Goal: Communication & Community: Answer question/provide support

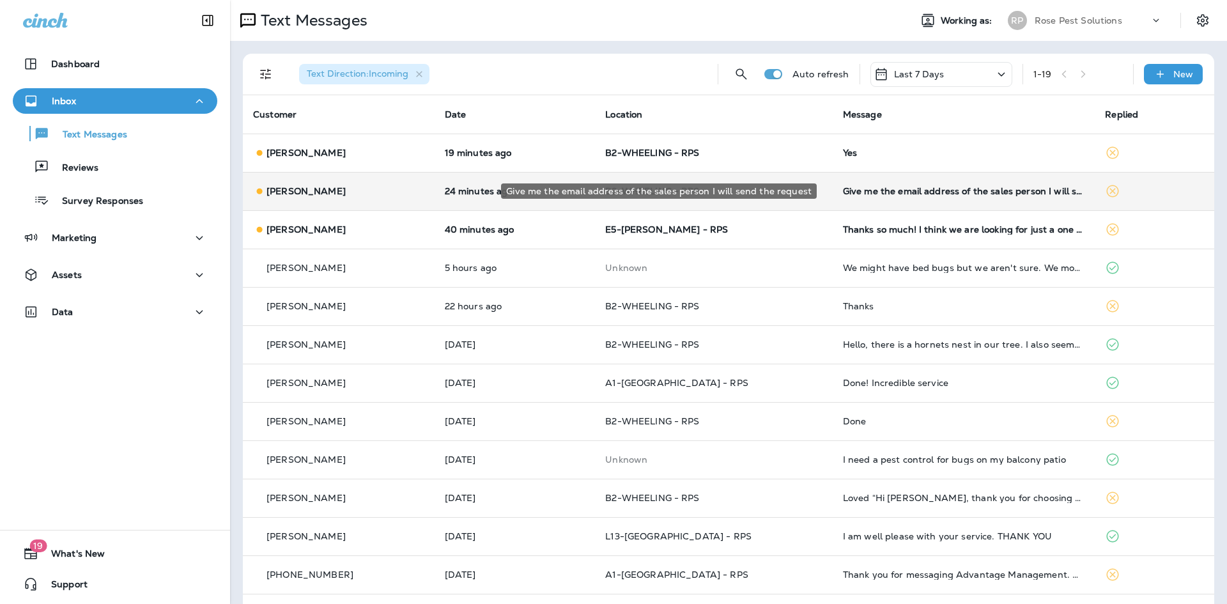
click at [898, 189] on div "Give me the email address of the sales person I will send the request" at bounding box center [964, 191] width 242 height 10
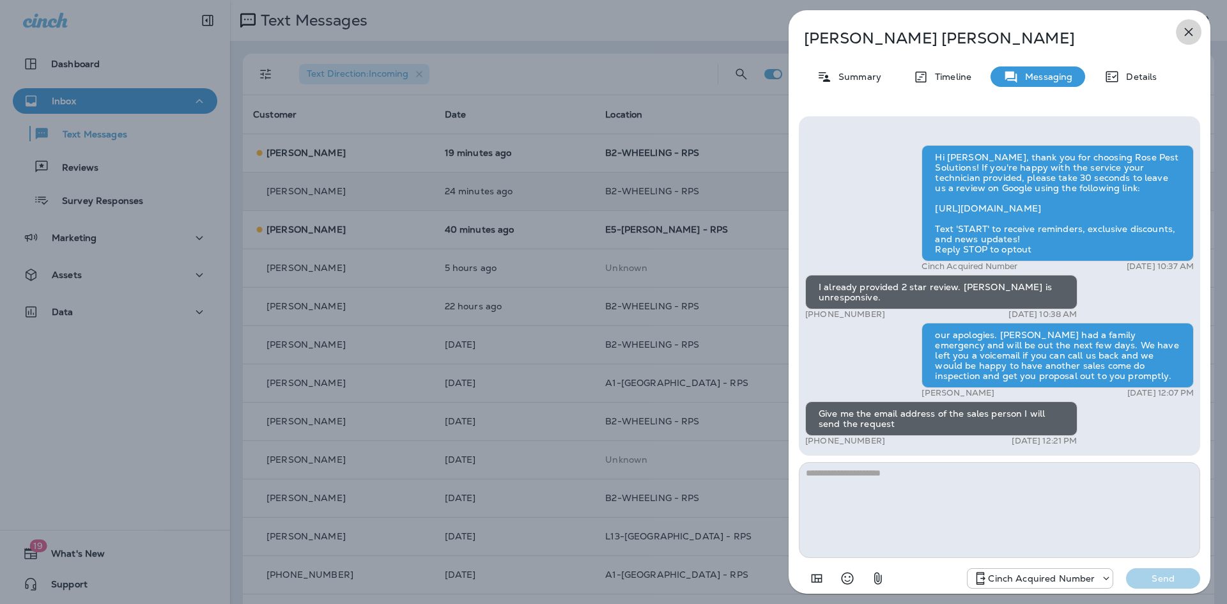
click at [1187, 29] on icon "button" at bounding box center [1188, 31] width 15 height 15
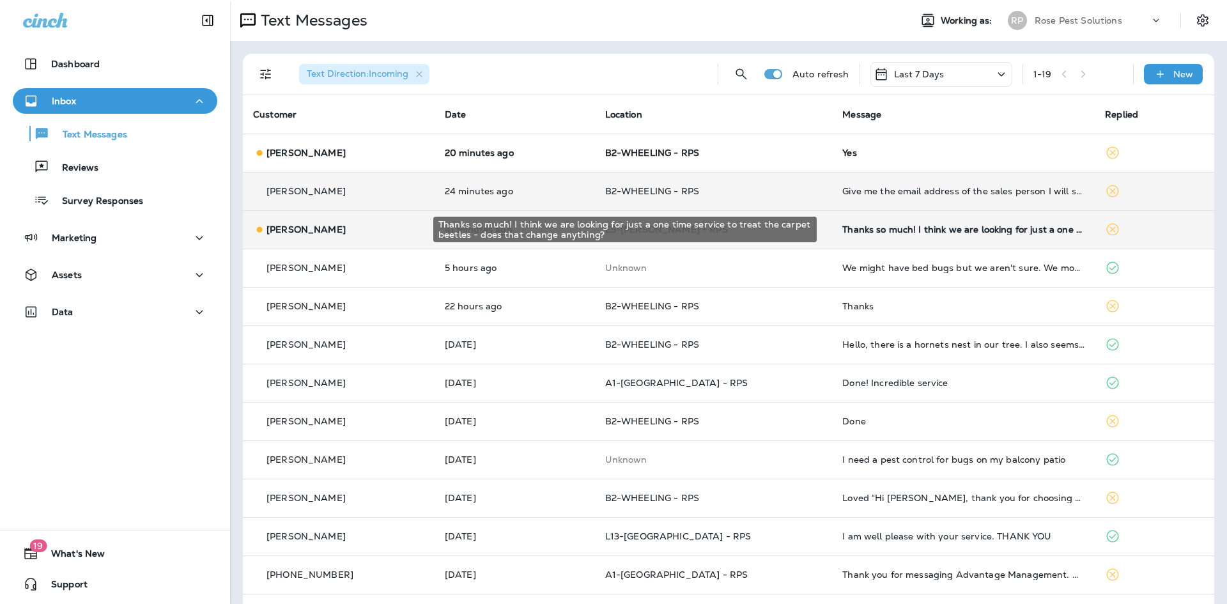
click at [908, 228] on div "Thanks so much! I think we are looking for just a one time service to treat the…" at bounding box center [964, 229] width 242 height 10
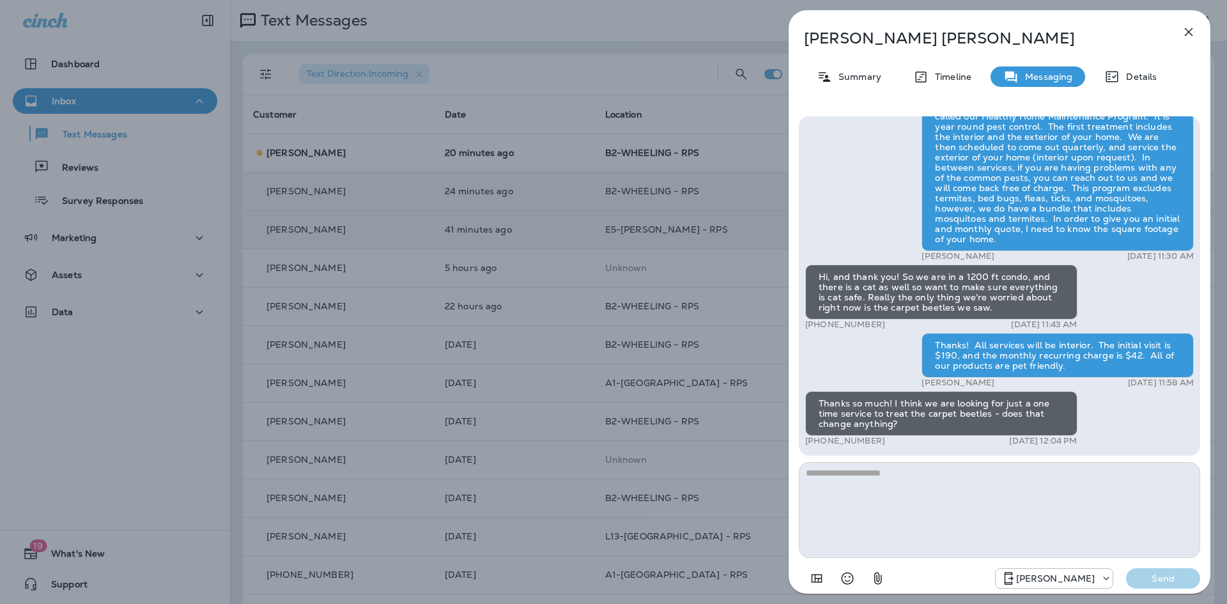
click at [969, 480] on textarea at bounding box center [999, 510] width 401 height 96
click at [841, 490] on textarea at bounding box center [999, 510] width 401 height 96
paste textarea "**********"
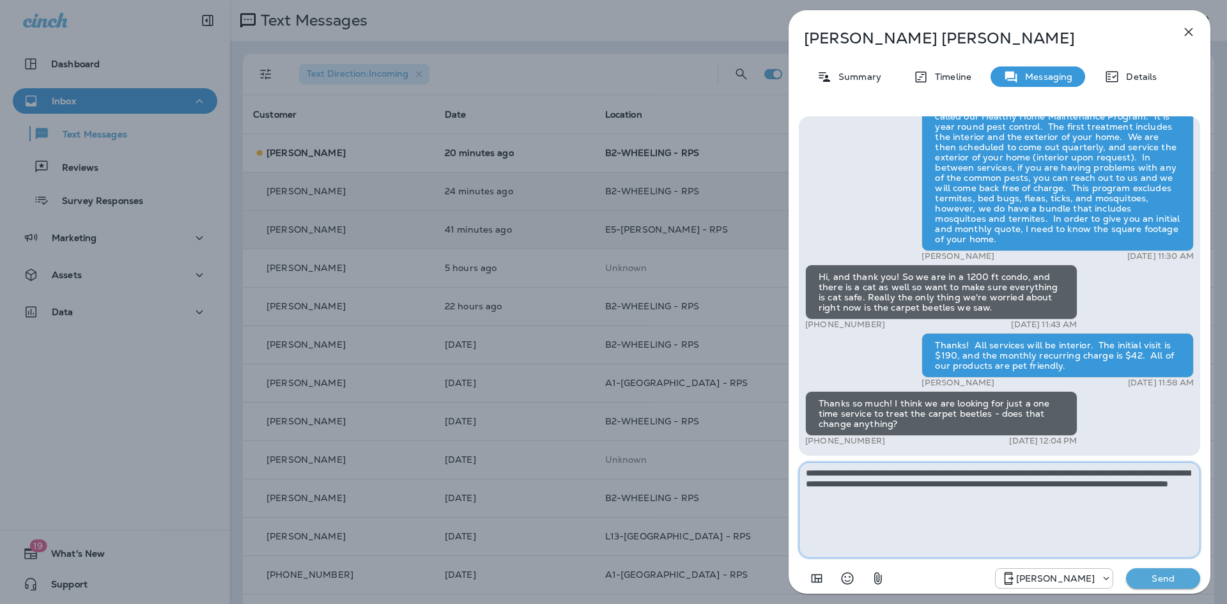
type textarea "**********"
click at [1139, 576] on p "Send" at bounding box center [1164, 579] width 54 height 12
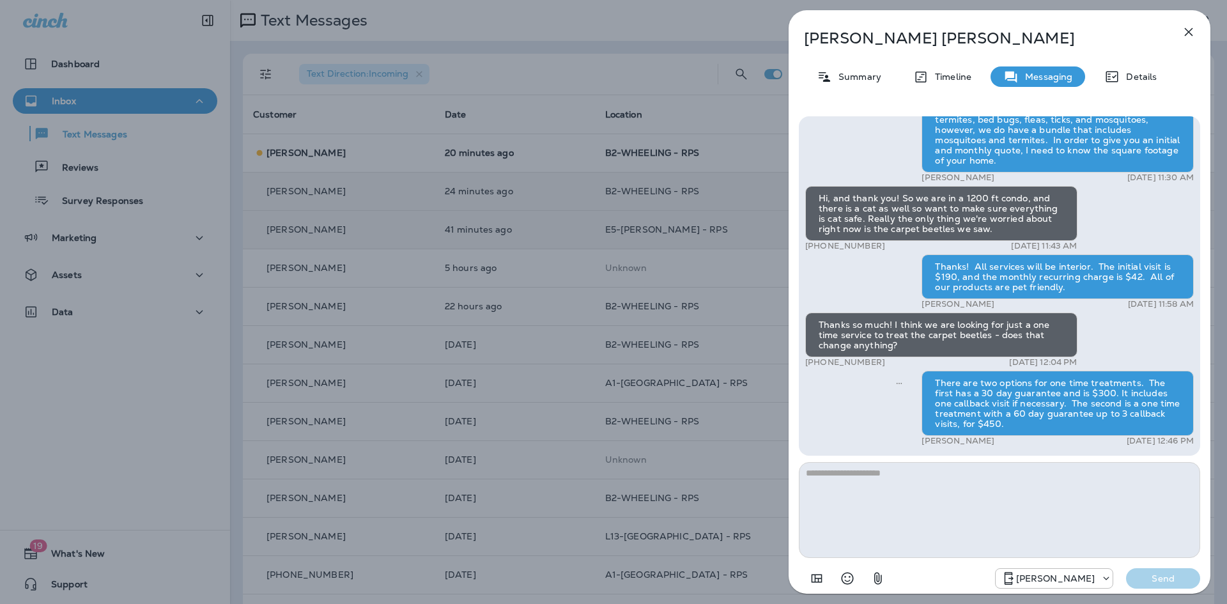
click at [1192, 29] on icon "button" at bounding box center [1189, 32] width 8 height 8
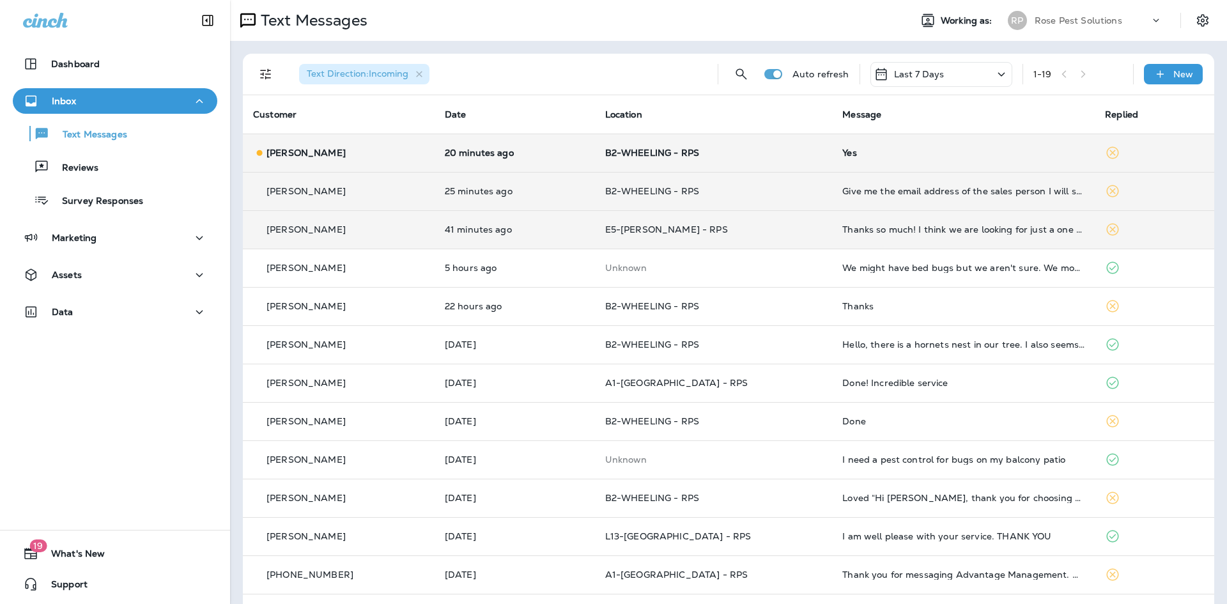
click at [843, 150] on div "Yes" at bounding box center [964, 153] width 242 height 10
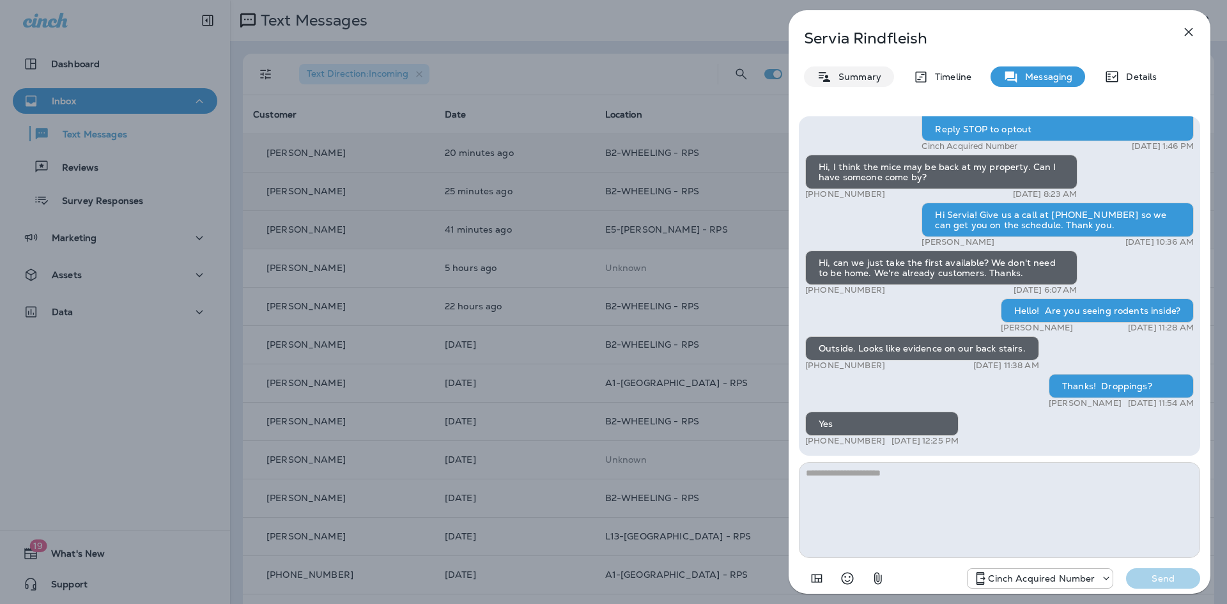
click at [852, 75] on p "Summary" at bounding box center [856, 77] width 49 height 10
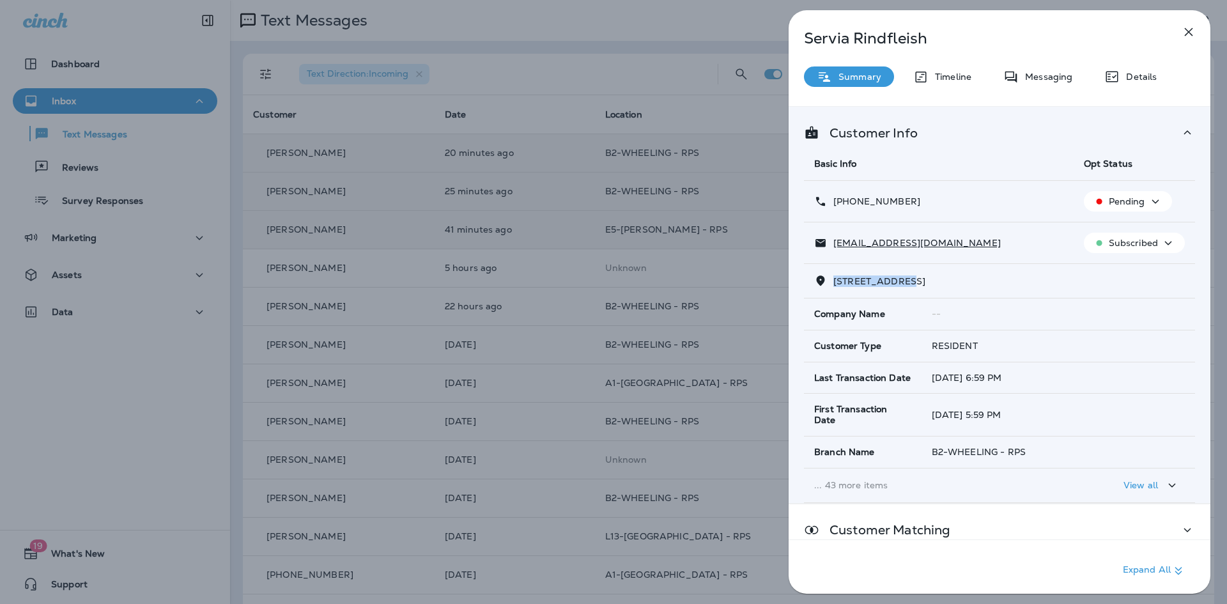
drag, startPoint x: 832, startPoint y: 282, endPoint x: 894, endPoint y: 284, distance: 62.7
click at [900, 286] on p "2314 Brown Ave, Unit B, Evanston, IL 60201-2524" at bounding box center [876, 281] width 98 height 10
copy span "2314 Brown Av"
click at [1187, 31] on icon "button" at bounding box center [1189, 32] width 8 height 8
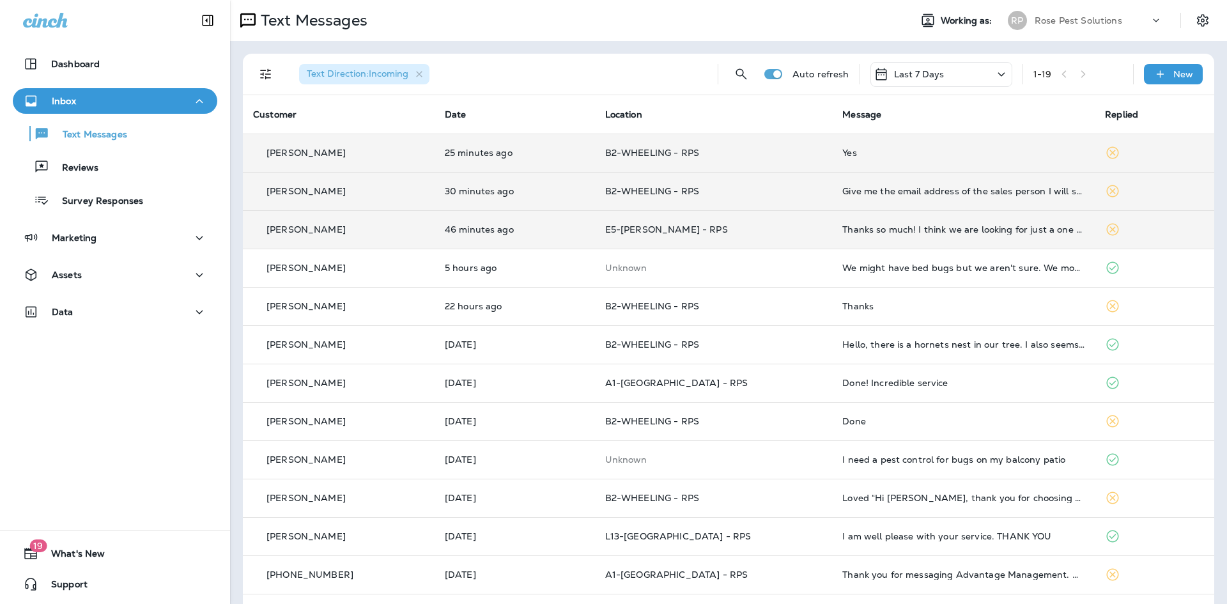
click at [843, 152] on div "Yes" at bounding box center [964, 153] width 242 height 10
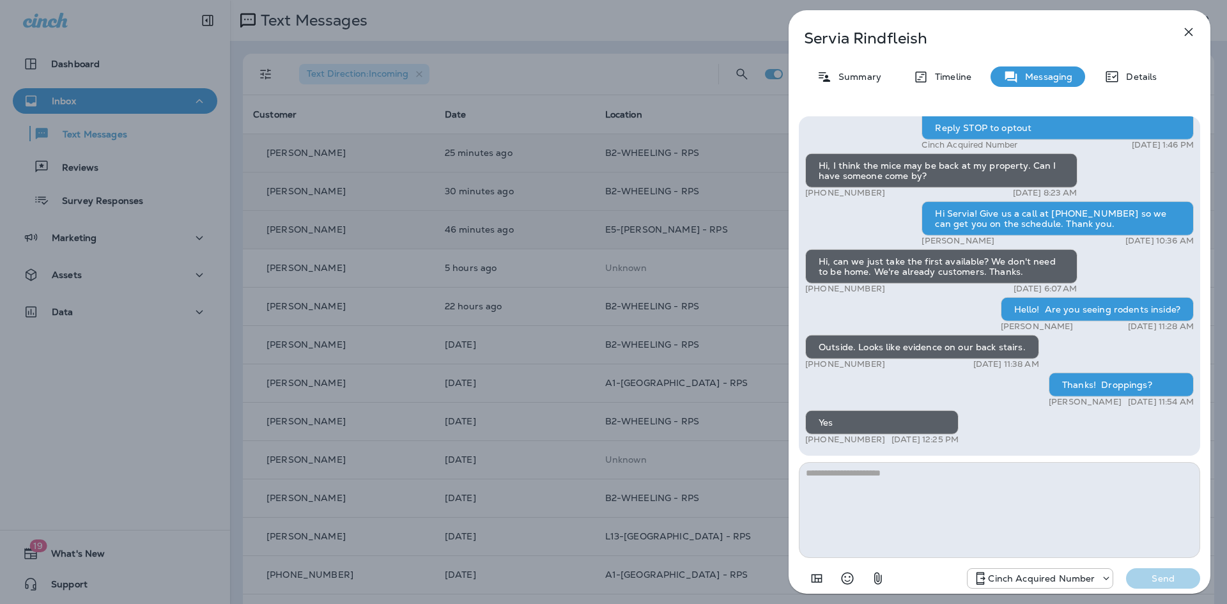
click at [873, 510] on textarea at bounding box center [999, 510] width 401 height 96
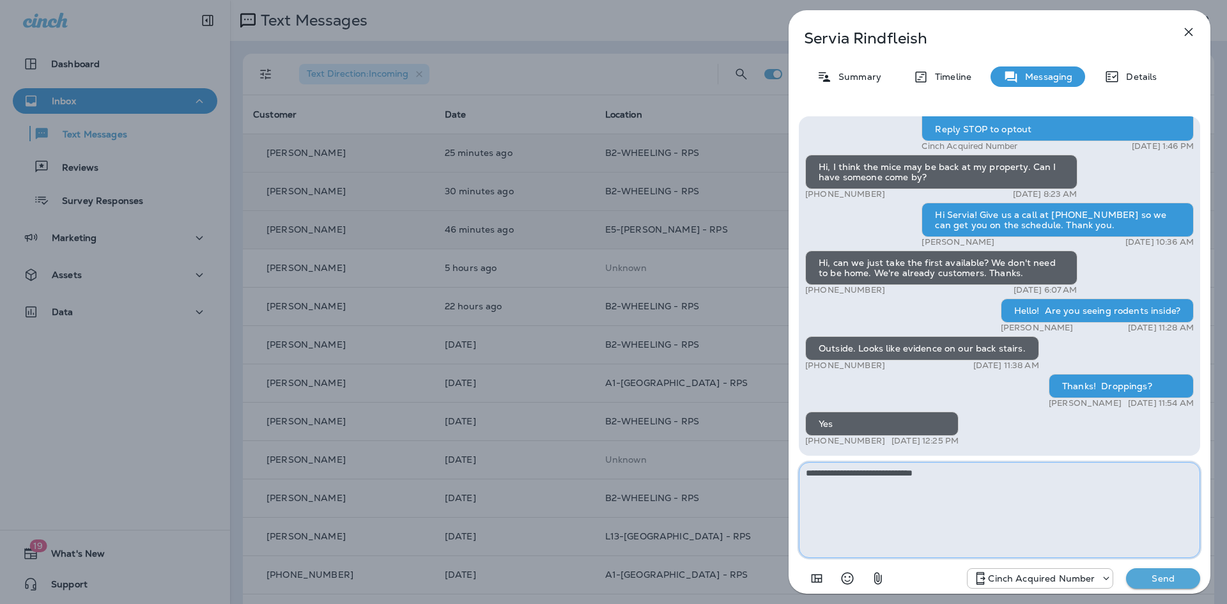
click at [1034, 494] on textarea "**********" at bounding box center [999, 510] width 401 height 96
click at [1034, 483] on textarea "**********" at bounding box center [999, 510] width 401 height 96
click at [974, 461] on div "Hi Servia, thank you for choosing Rose Pest Control! If you're happy with the s…" at bounding box center [999, 353] width 401 height 475
click at [956, 477] on textarea "**********" at bounding box center [999, 510] width 401 height 96
type textarea "**********"
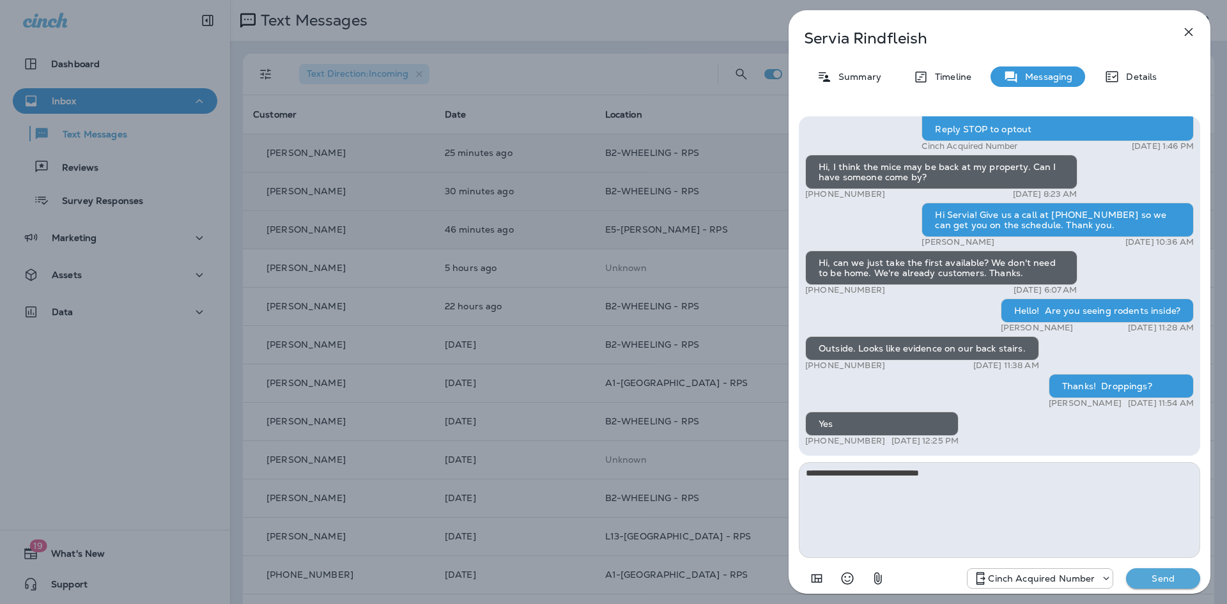
click at [1171, 575] on p "Send" at bounding box center [1164, 579] width 54 height 12
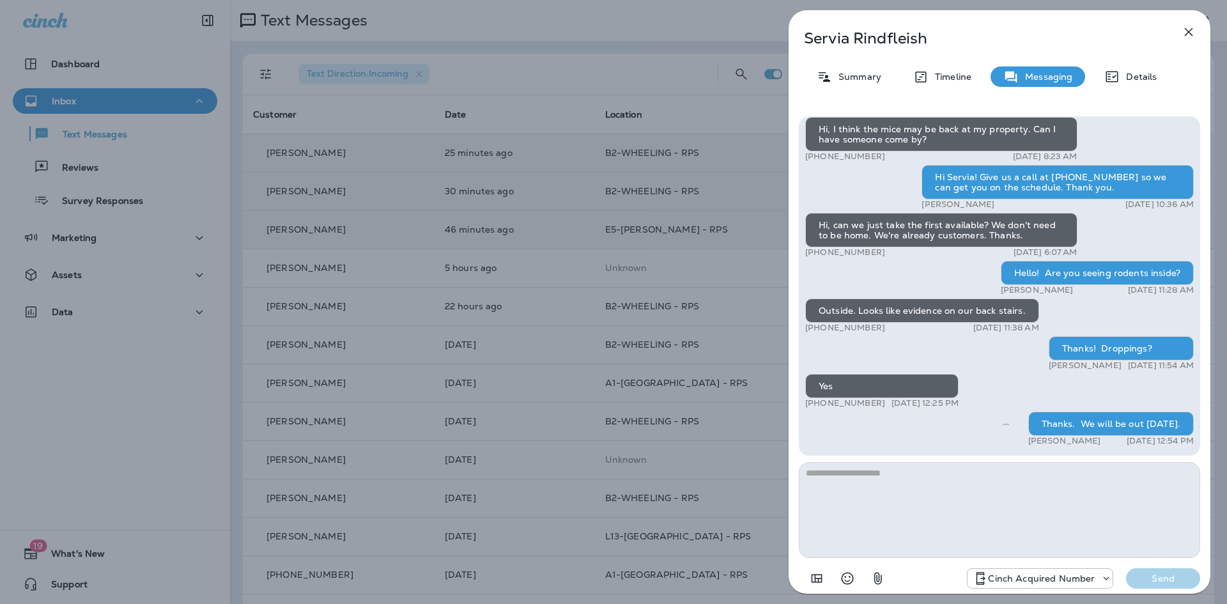
click at [1188, 31] on icon "button" at bounding box center [1189, 32] width 8 height 8
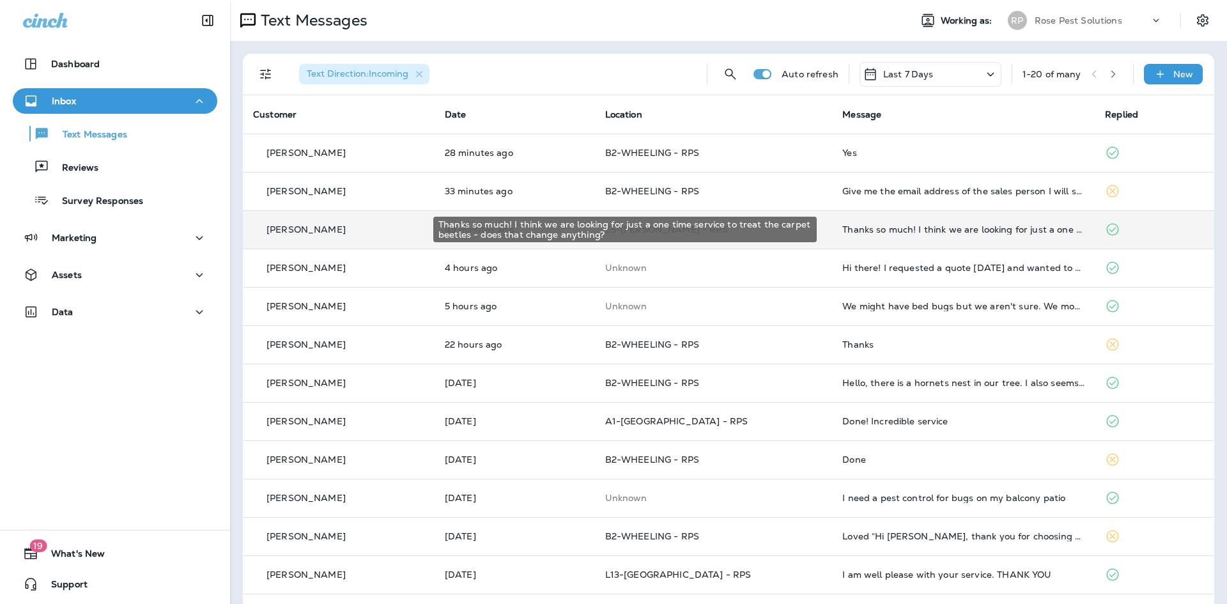
click at [943, 234] on div "Thanks so much! I think we are looking for just a one time service to treat the…" at bounding box center [964, 229] width 242 height 10
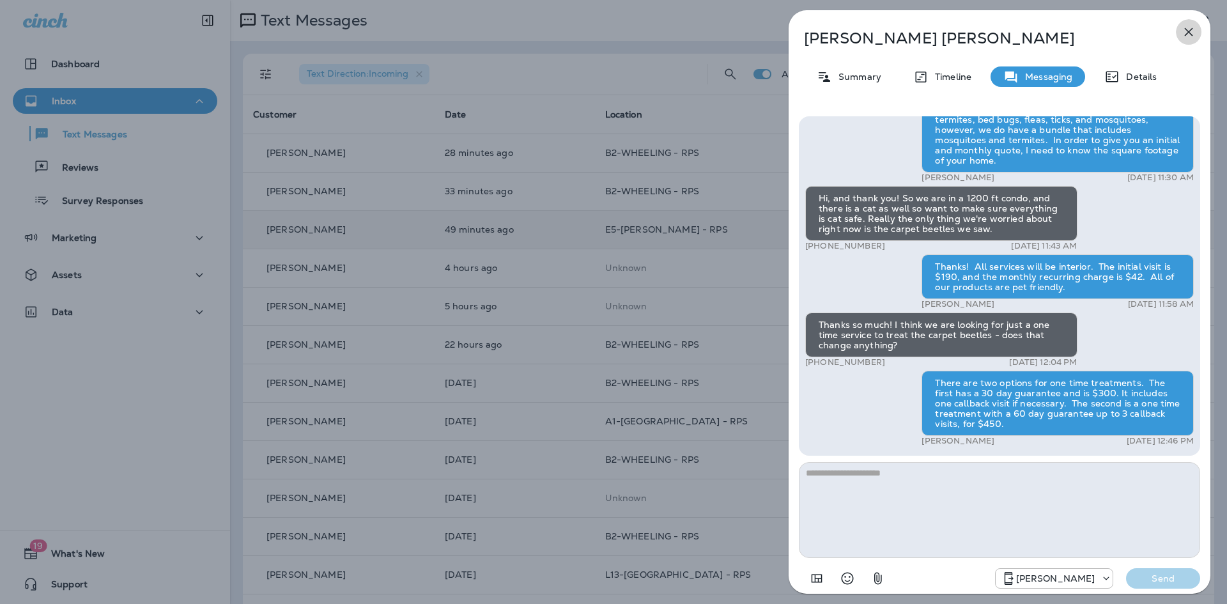
click at [1187, 28] on icon "button" at bounding box center [1188, 31] width 15 height 15
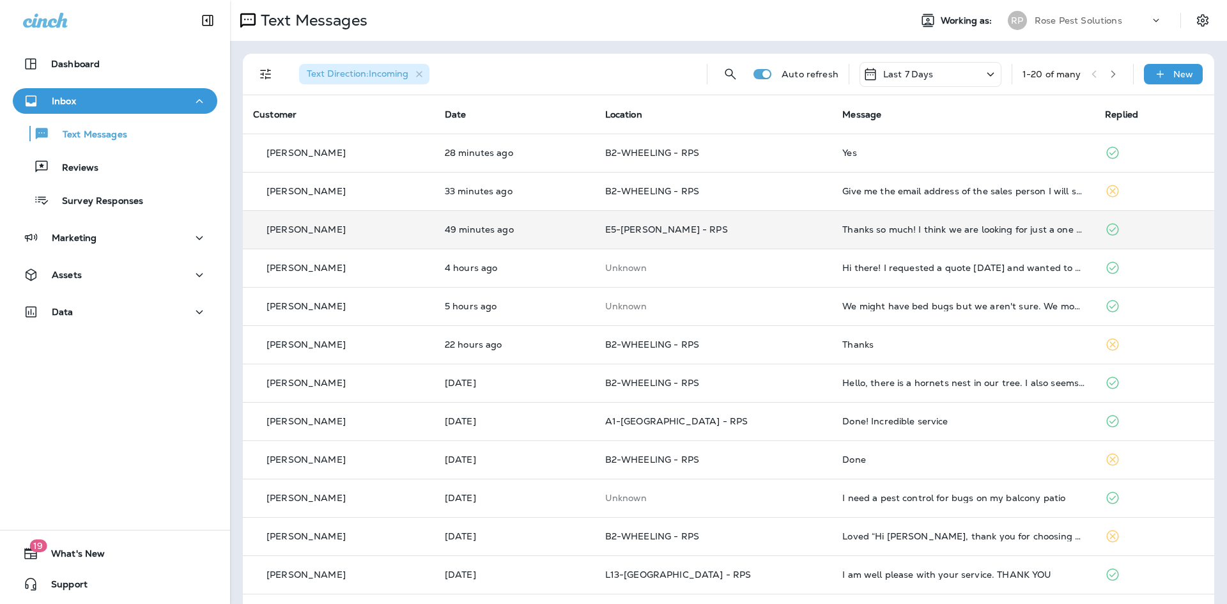
click at [1038, 20] on p "Rose Pest Solutions" at bounding box center [1079, 20] width 88 height 10
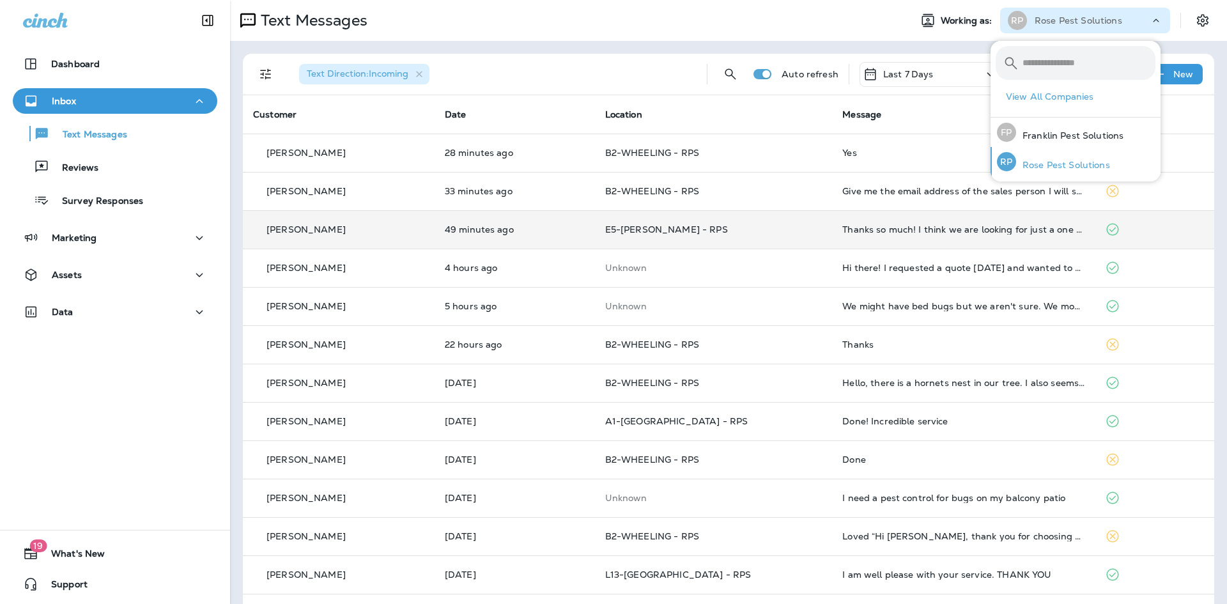
click at [1052, 162] on p "Rose Pest Solutions" at bounding box center [1063, 165] width 94 height 10
click at [1057, 136] on p "Franklin Pest Solutions" at bounding box center [1069, 135] width 107 height 10
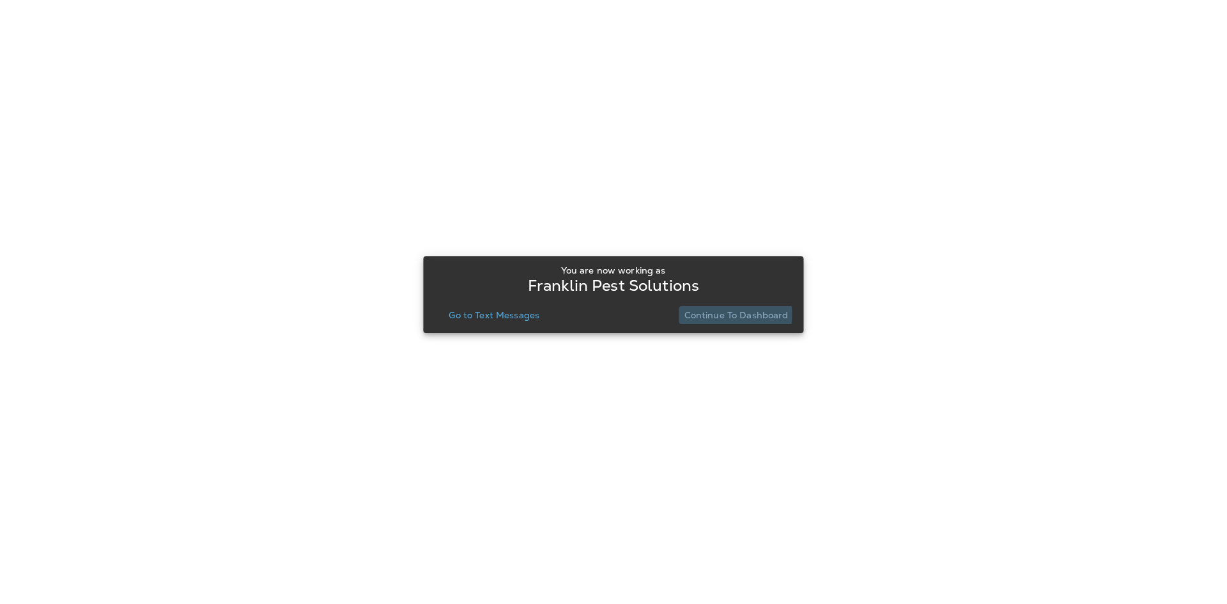
click at [714, 314] on p "Continue to Dashboard" at bounding box center [737, 315] width 104 height 10
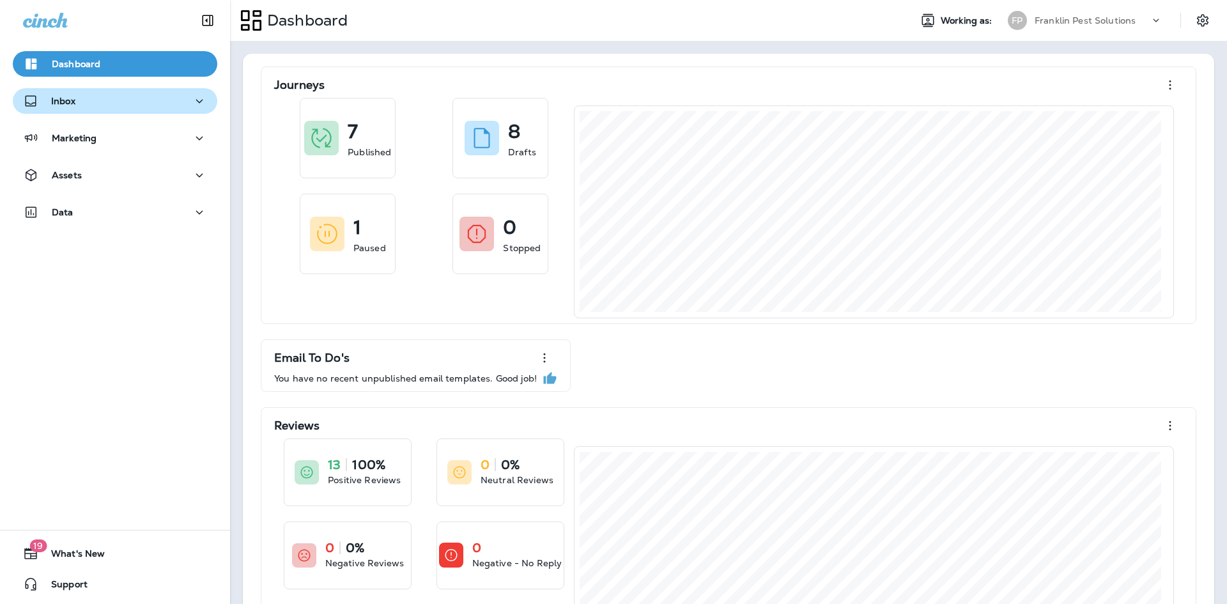
click at [66, 104] on p "Inbox" at bounding box center [63, 101] width 24 height 10
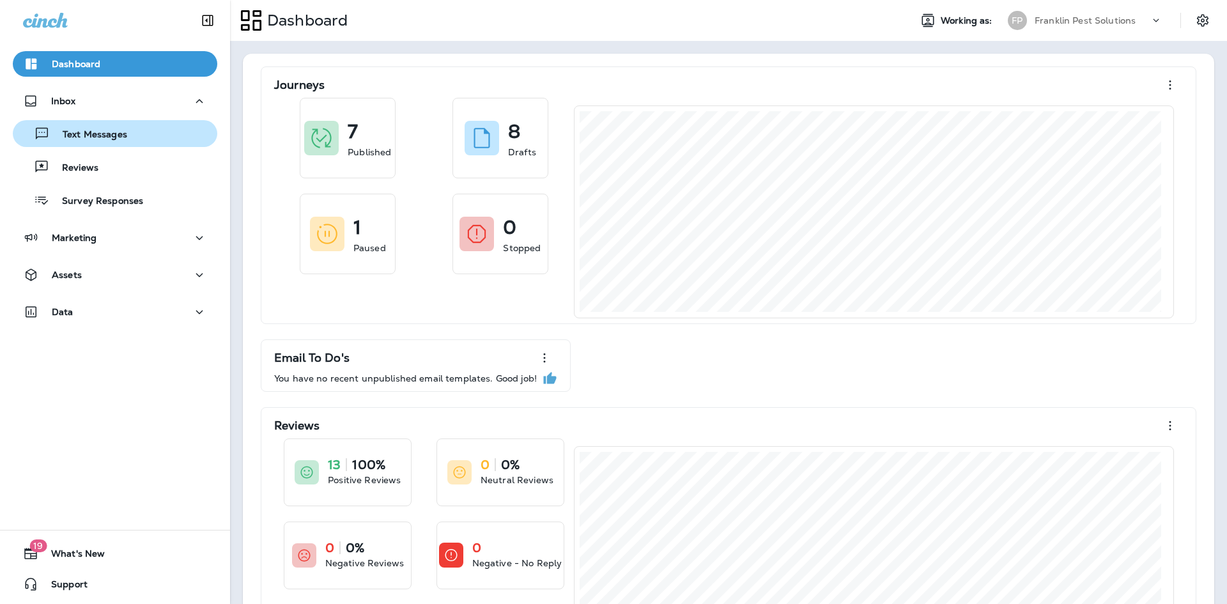
click at [95, 134] on p "Text Messages" at bounding box center [88, 135] width 77 height 12
